Goal: Information Seeking & Learning: Learn about a topic

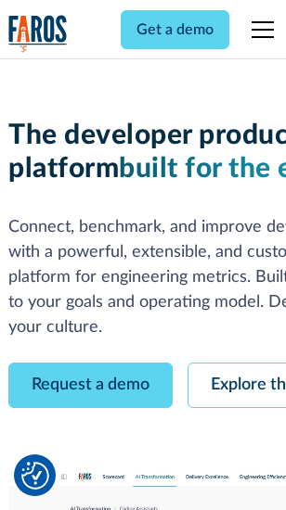
scroll to position [105, 0]
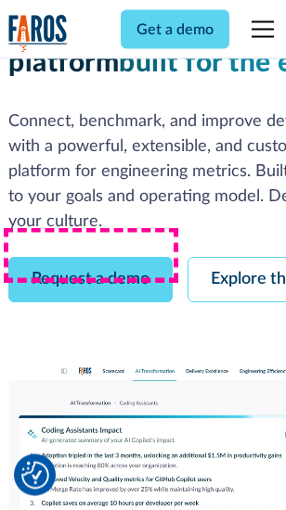
click at [91, 258] on link "Request a demo" at bounding box center [90, 280] width 164 height 45
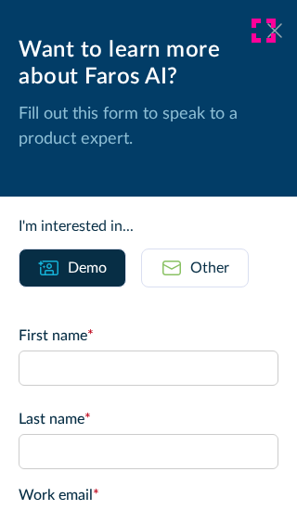
click at [267, 31] on icon at bounding box center [274, 30] width 15 height 14
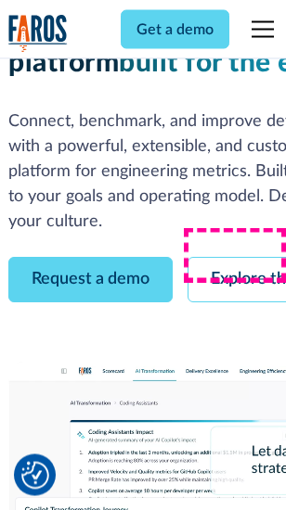
click at [242, 258] on link "Explore the platform" at bounding box center [285, 280] width 197 height 45
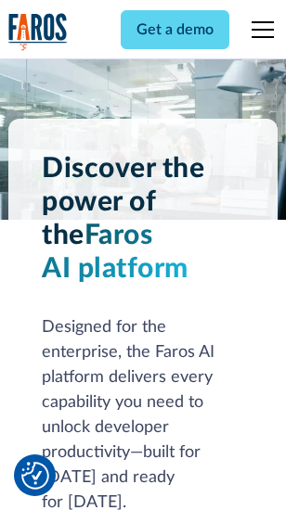
scroll to position [14125, 0]
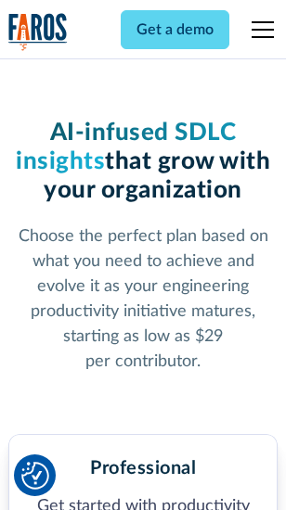
scroll to position [2939, 0]
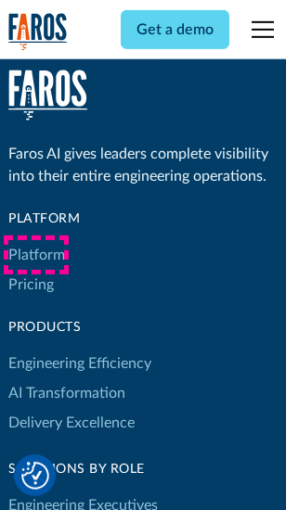
click at [36, 255] on link "Platform" at bounding box center [36, 255] width 57 height 30
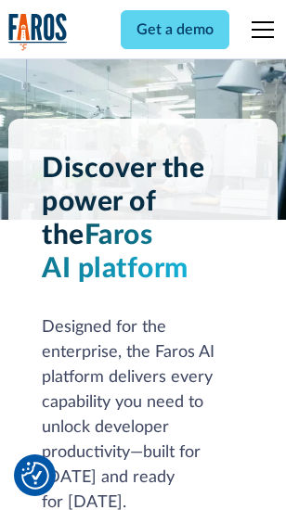
scroll to position [14720, 0]
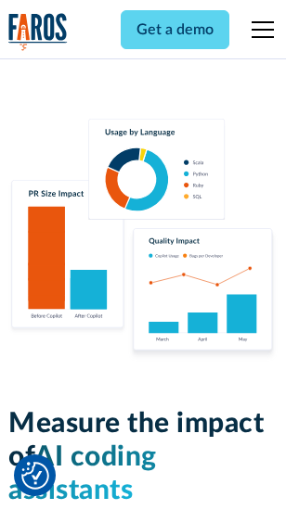
scroll to position [11576, 0]
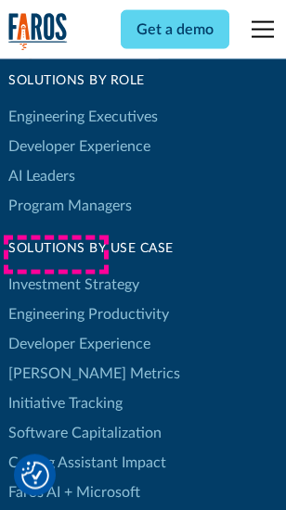
click at [56, 359] on link "[PERSON_NAME] Metrics" at bounding box center [94, 374] width 172 height 30
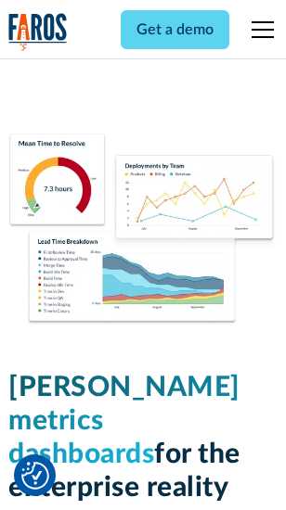
scroll to position [8209, 0]
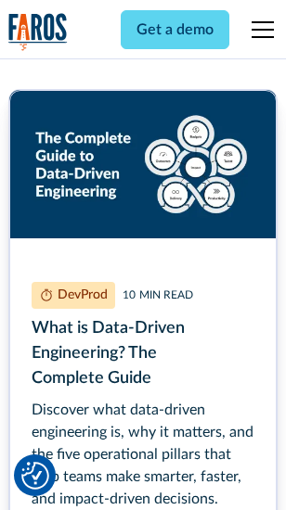
scroll to position [8423, 0]
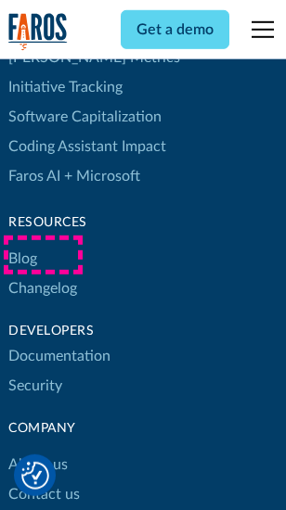
click at [43, 274] on link "Changelog" at bounding box center [42, 289] width 69 height 30
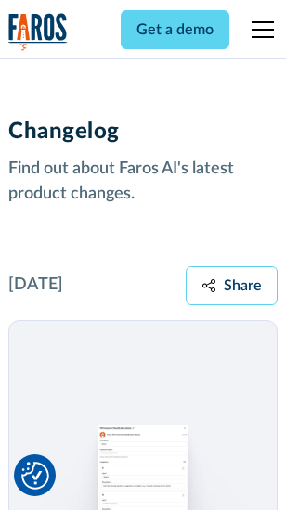
scroll to position [22737, 0]
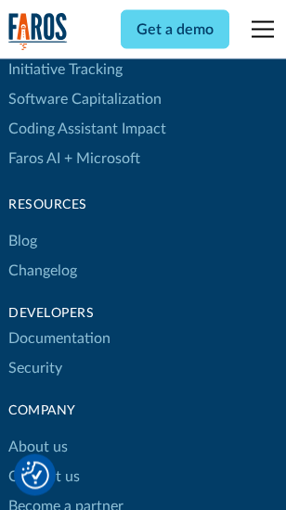
click at [37, 433] on link "About us" at bounding box center [37, 448] width 59 height 30
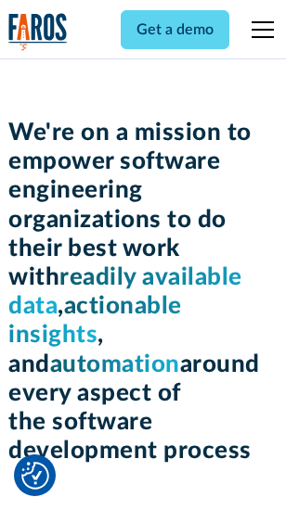
scroll to position [6412, 0]
